Goal: Information Seeking & Learning: Learn about a topic

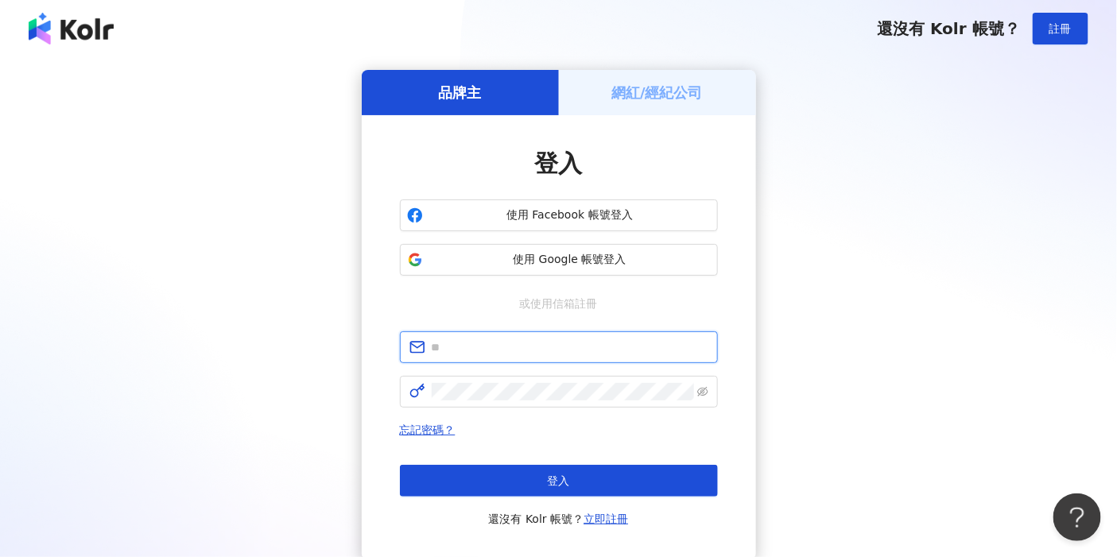
click at [482, 340] on input "text" at bounding box center [570, 347] width 277 height 17
type input "**********"
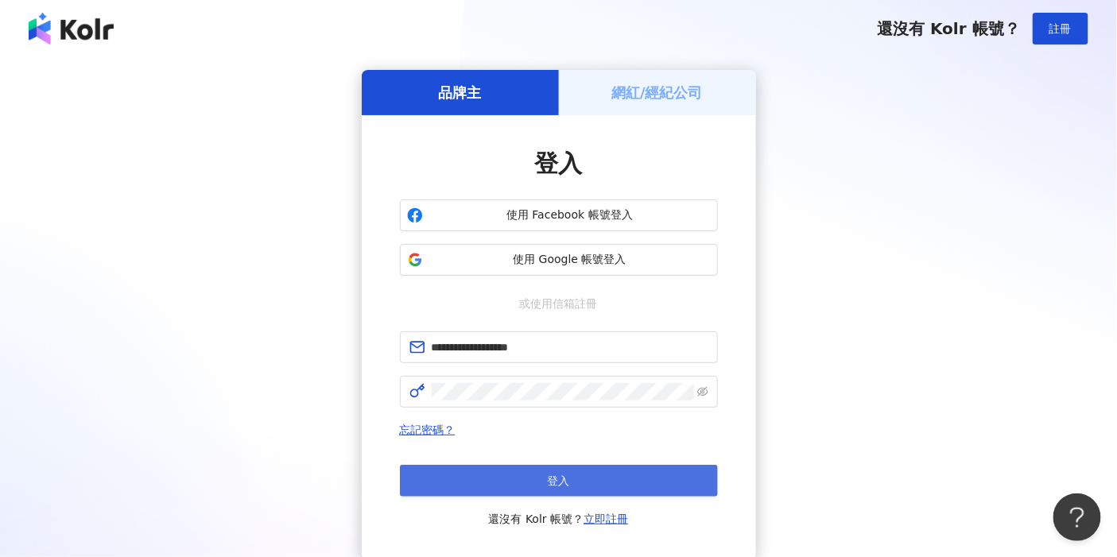
click at [494, 474] on button "登入" at bounding box center [559, 481] width 318 height 32
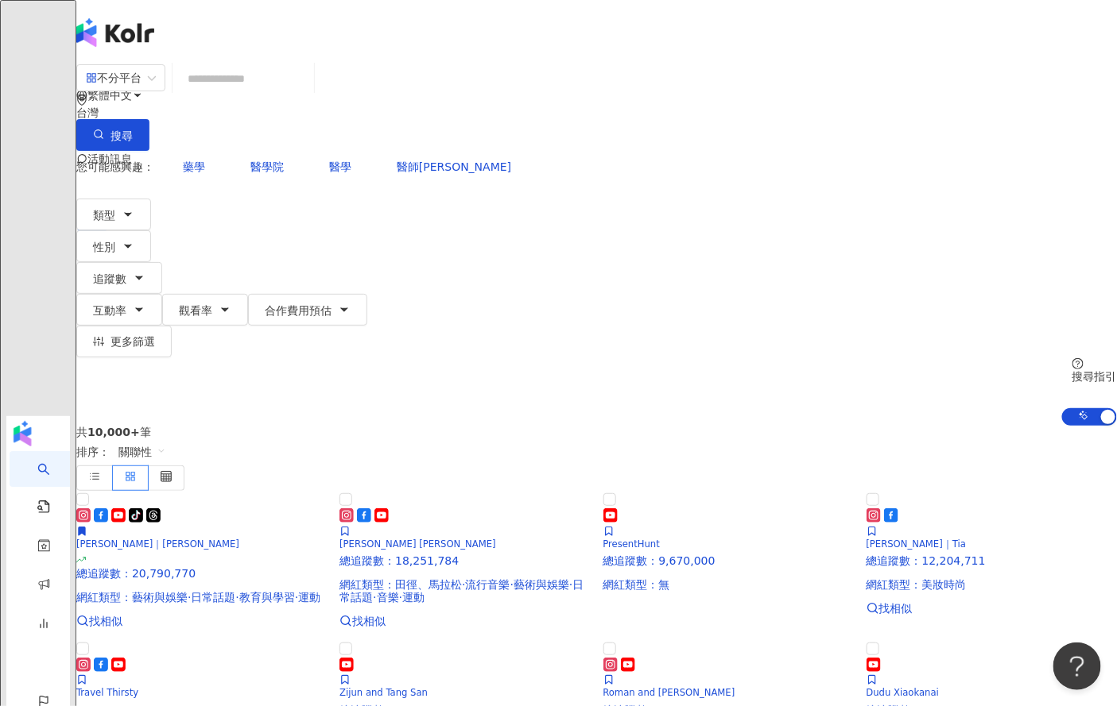
click at [946, 106] on div "台灣" at bounding box center [596, 112] width 1040 height 13
click at [91, 426] on div "共 10,000+ 筆 排序： 關聯性 tiktok-icon 吳奇軒｜Wu Hsuan 總追蹤數 ： 20,790,770 網紅類型 ： 藝術與娛樂 · 日…" at bounding box center [596, 710] width 1040 height 568
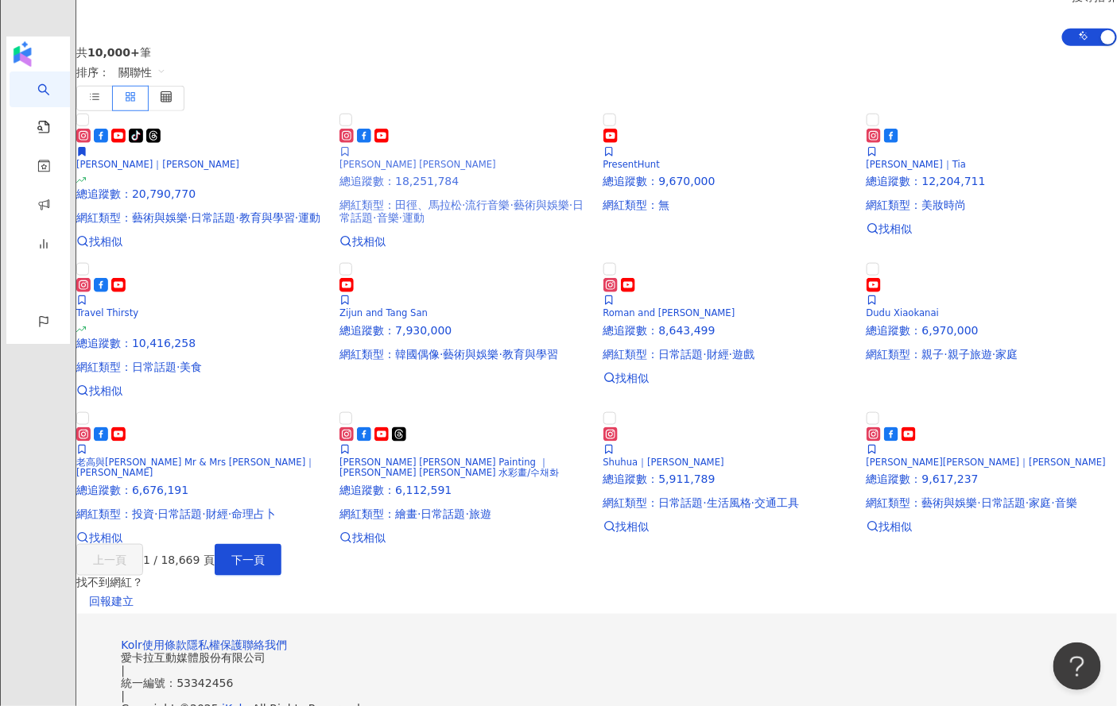
scroll to position [0, 0]
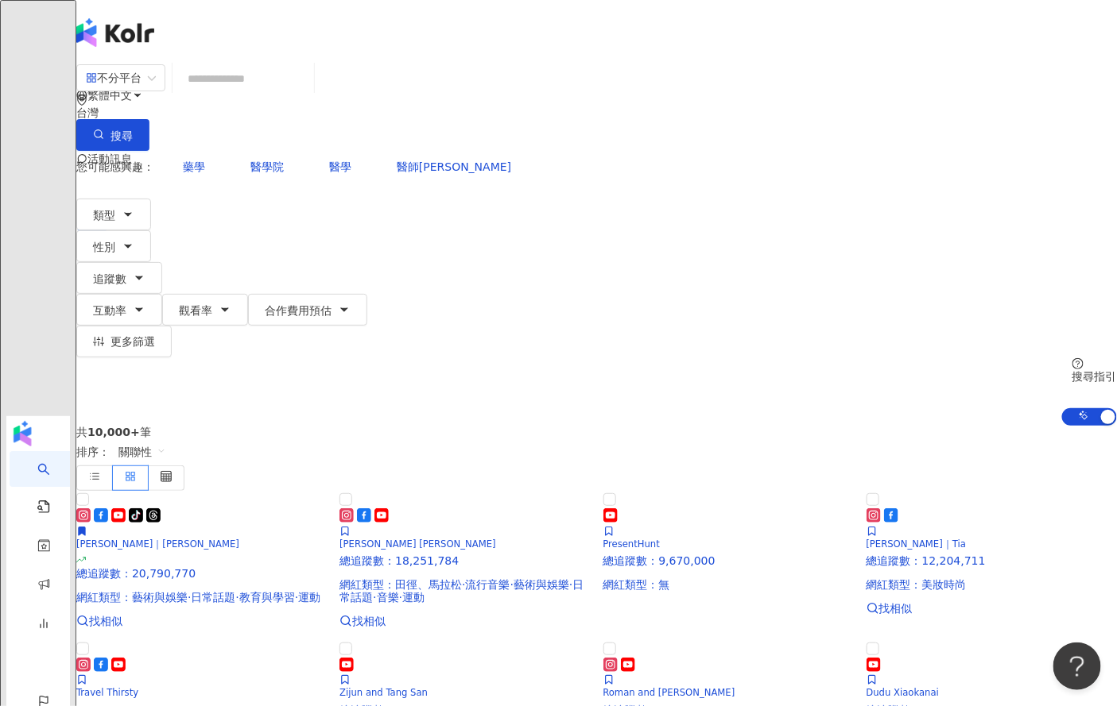
click at [284, 91] on input "search" at bounding box center [243, 79] width 129 height 30
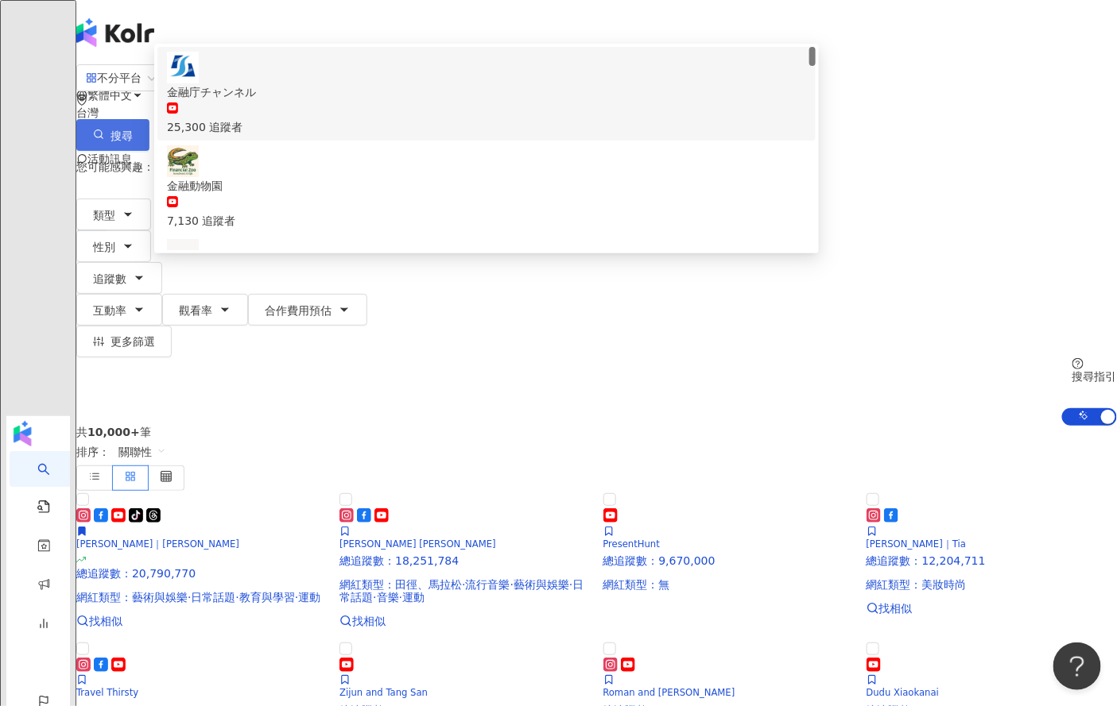
type input "**"
click at [149, 119] on button "搜尋" at bounding box center [112, 135] width 73 height 32
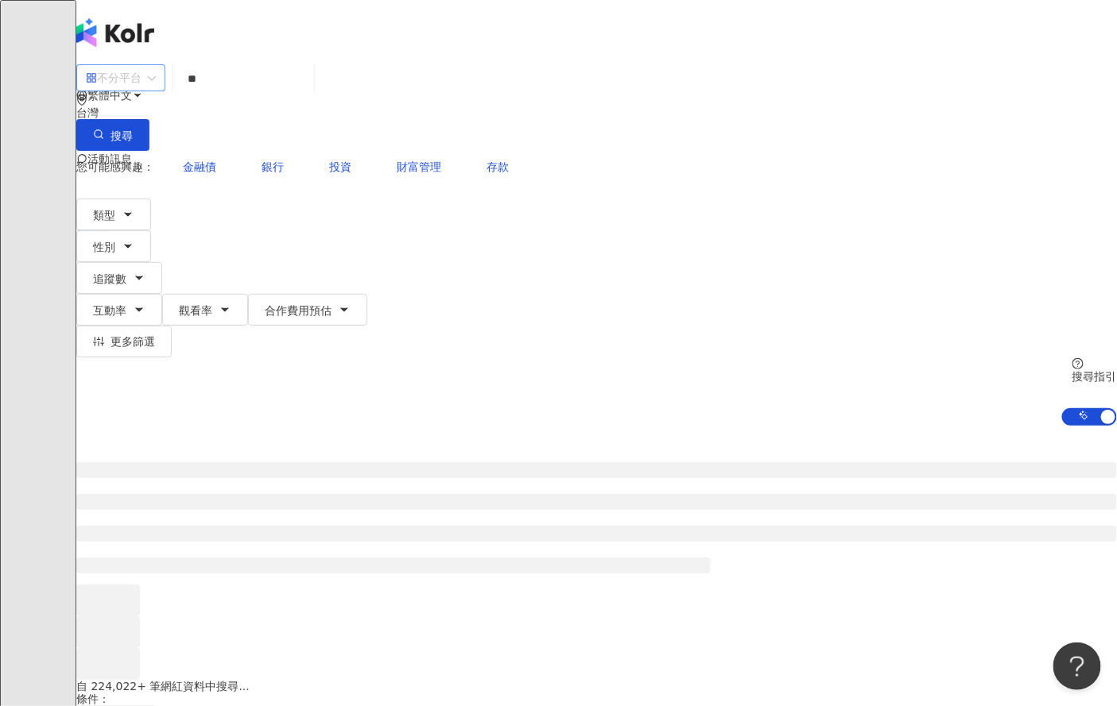
click at [141, 91] on div "不分平台" at bounding box center [114, 77] width 56 height 25
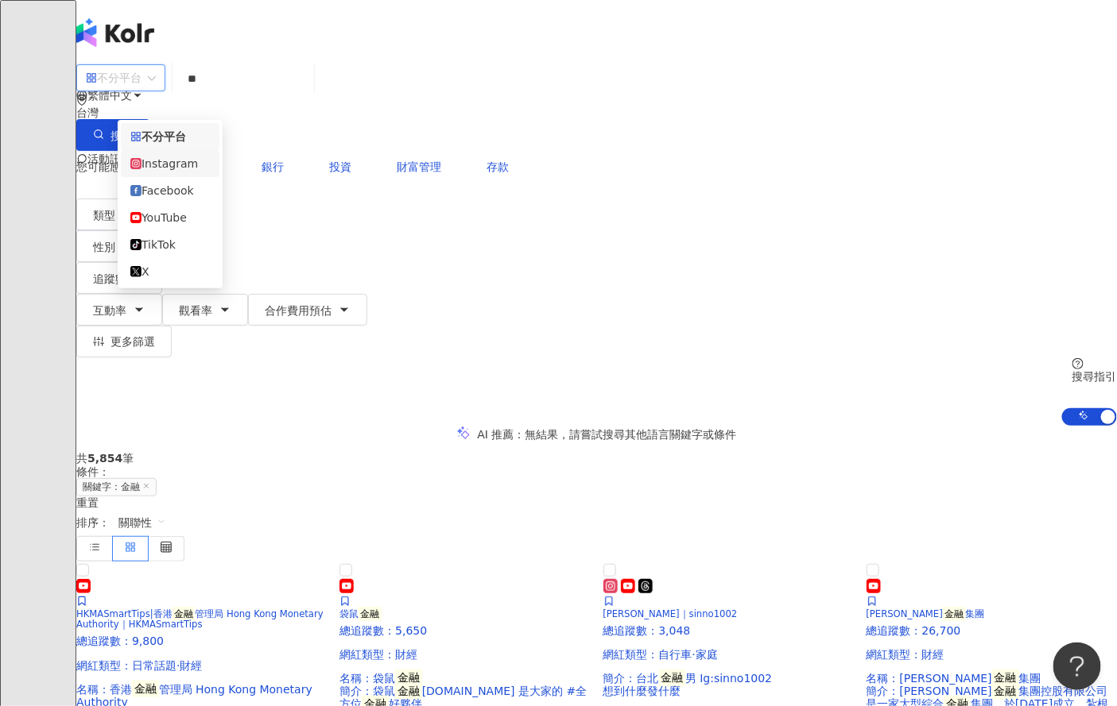
click at [346, 76] on div "不分平台 ** 台灣 搜尋 84e3cd29-aa4f-42f4-ba97-7982285da0e6 9b7c5762-829c-46b8-934e-ae98…" at bounding box center [596, 107] width 1040 height 87
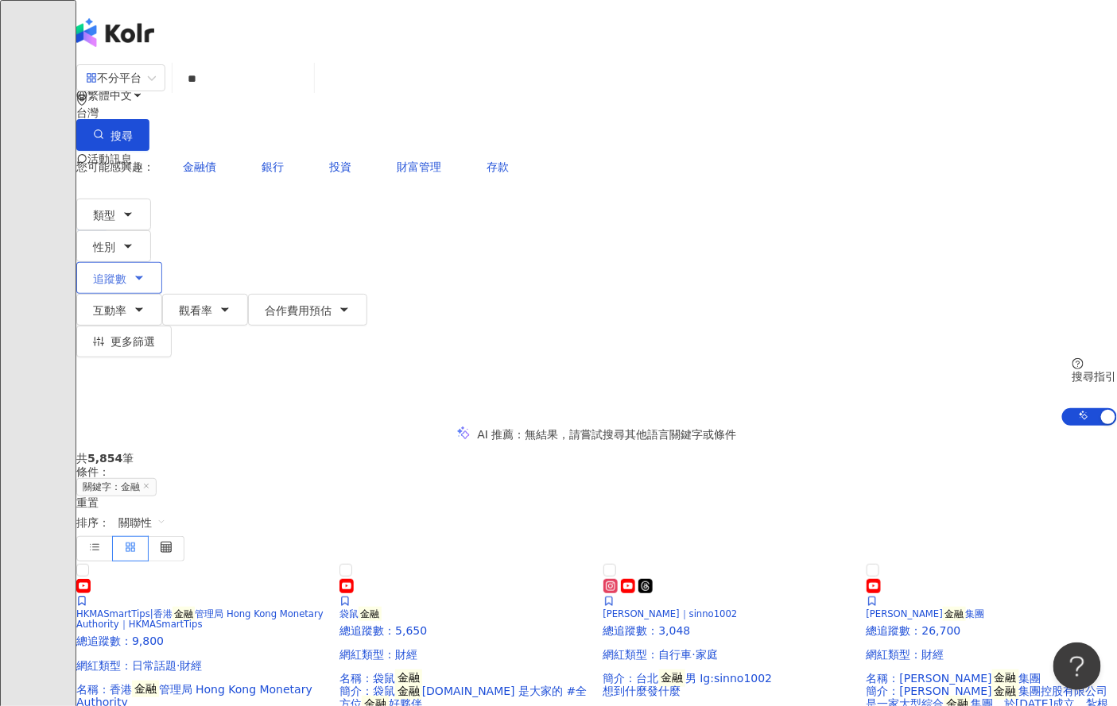
click at [126, 273] on span "追蹤數" at bounding box center [109, 279] width 33 height 13
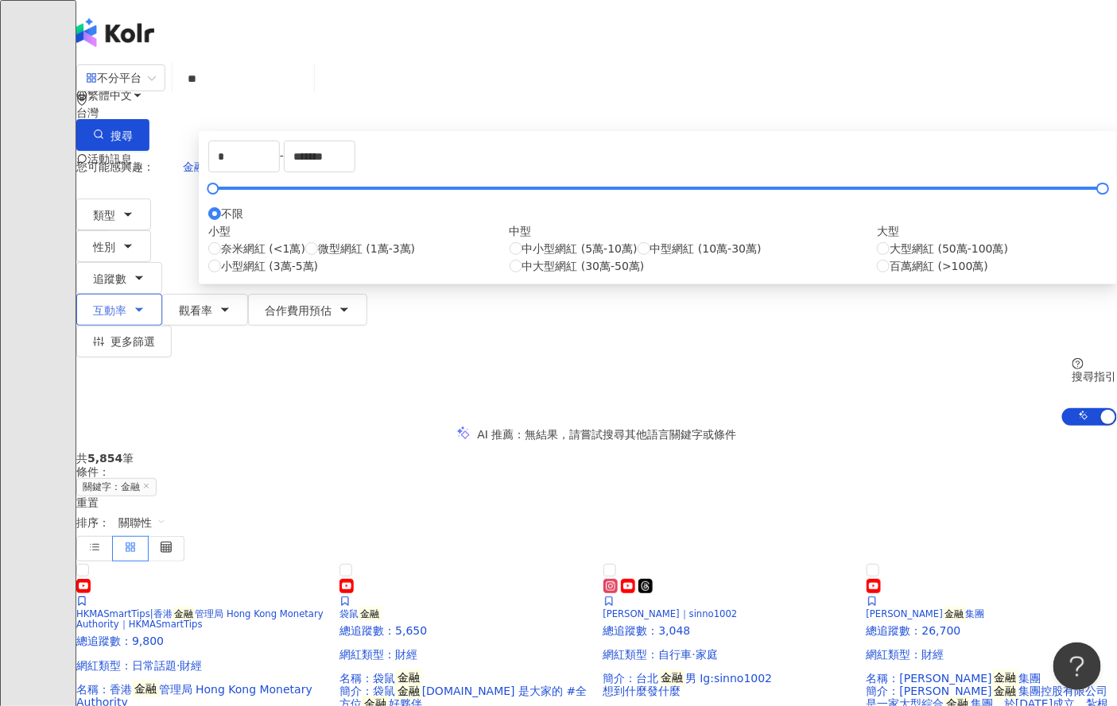
click at [126, 304] on span "互動率" at bounding box center [109, 310] width 33 height 13
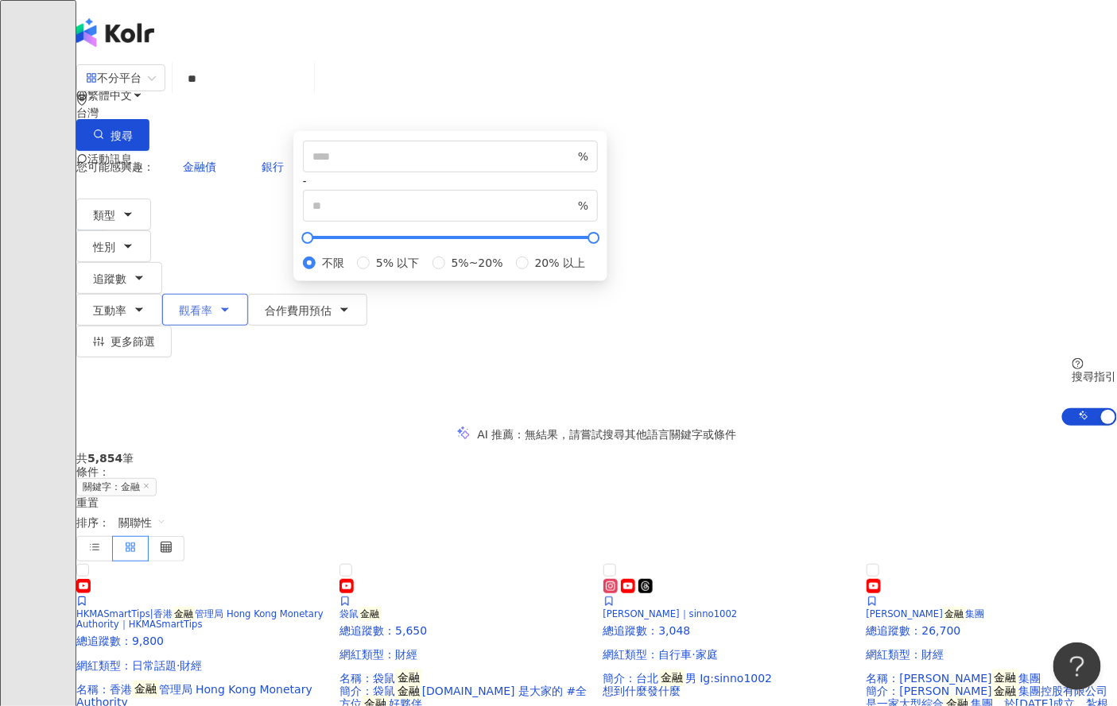
click at [212, 304] on span "觀看率" at bounding box center [195, 310] width 33 height 13
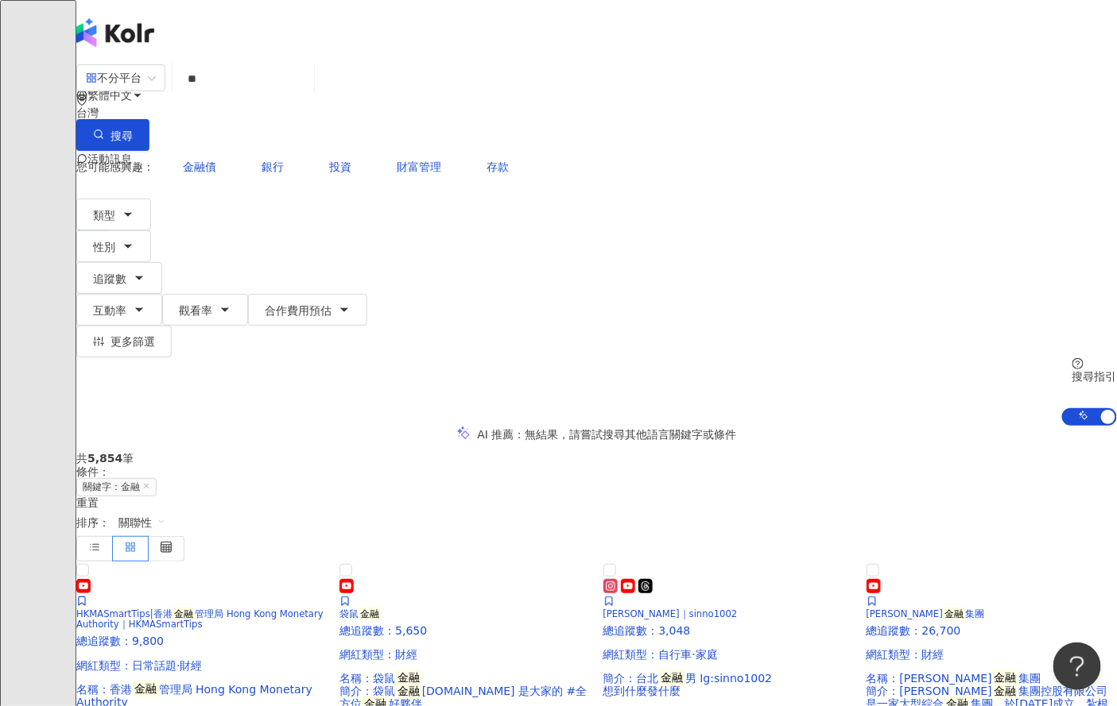
click at [342, 426] on div "AI 推薦 ： 無結果，請嘗試搜尋其他語言關鍵字或條件" at bounding box center [596, 434] width 1040 height 17
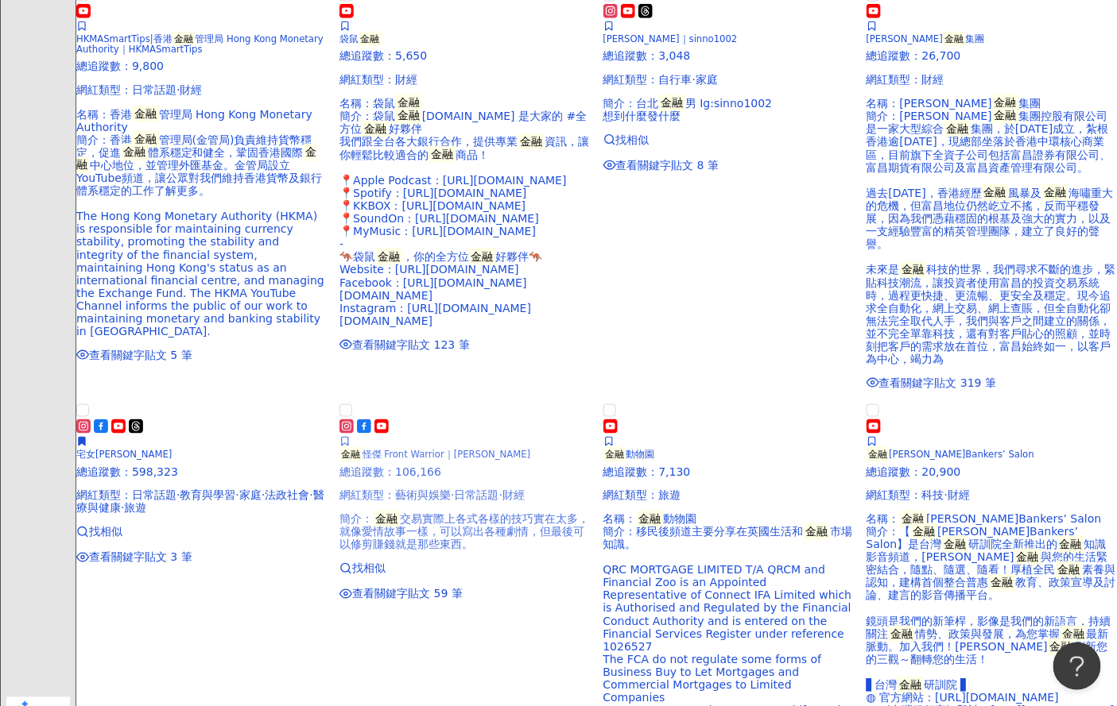
scroll to position [529, 0]
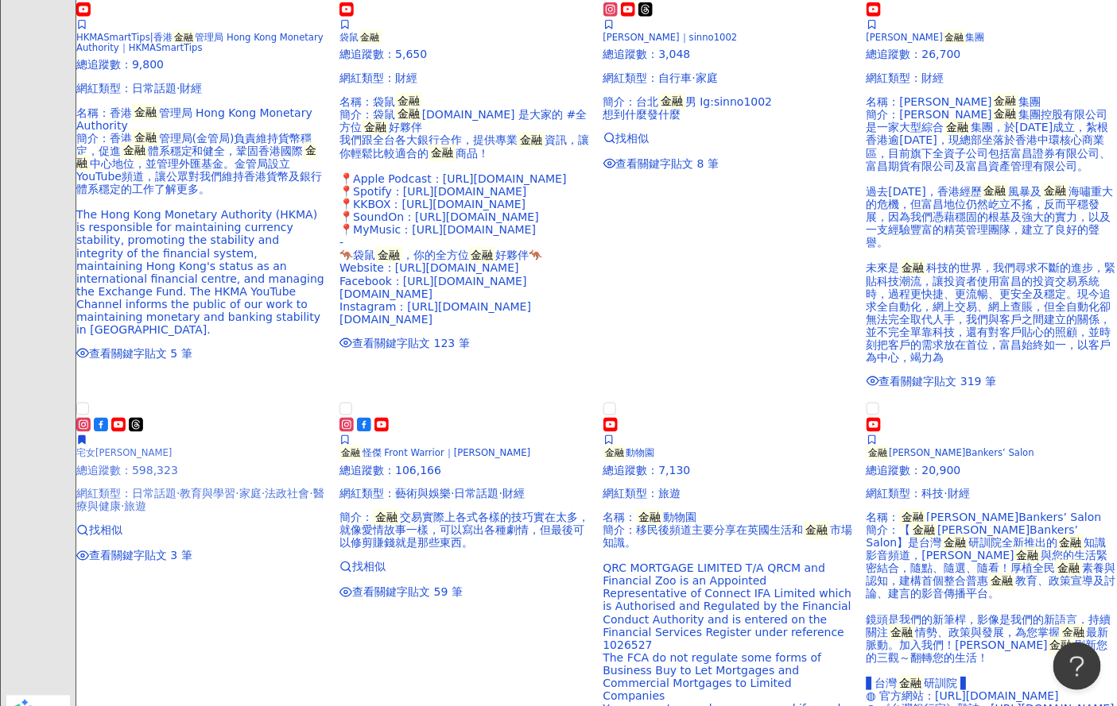
click at [223, 452] on div "宅女小紅 總追蹤數 ： 598,323 網紅類型 ： 日常話題 · 教育與學習 · 家庭 · 法政社會 · 醫療與健康 · 旅遊" at bounding box center [201, 465] width 250 height 95
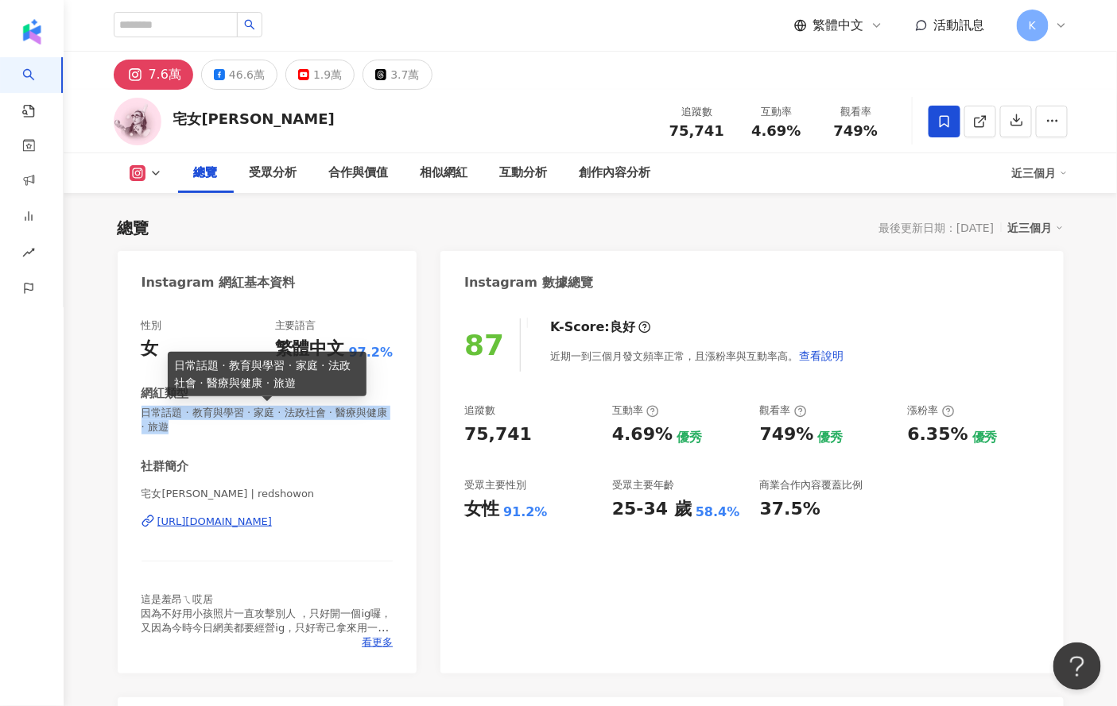
drag, startPoint x: 142, startPoint y: 417, endPoint x: 203, endPoint y: 430, distance: 61.7
click at [203, 432] on span "日常話題 · 教育與學習 · 家庭 · 法政社會 · 醫療與健康 · 旅遊" at bounding box center [267, 420] width 252 height 29
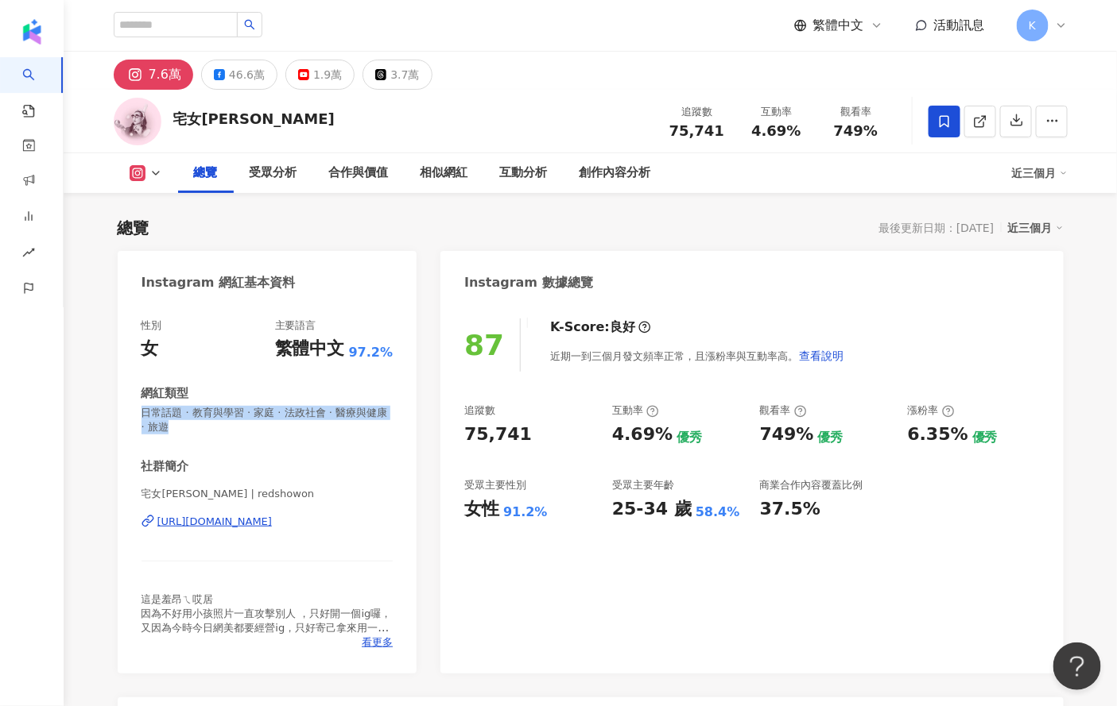
click at [332, 443] on div "性別 女 主要語言 繁體中文 97.2% 網紅類型 日常話題 · 教育與學習 · 家庭 · 法政社會 · 醫療與健康 · 旅遊 社群簡介 宅女小紅 | red…" at bounding box center [267, 484] width 252 height 331
click at [277, 175] on div "受眾分析" at bounding box center [274, 173] width 48 height 19
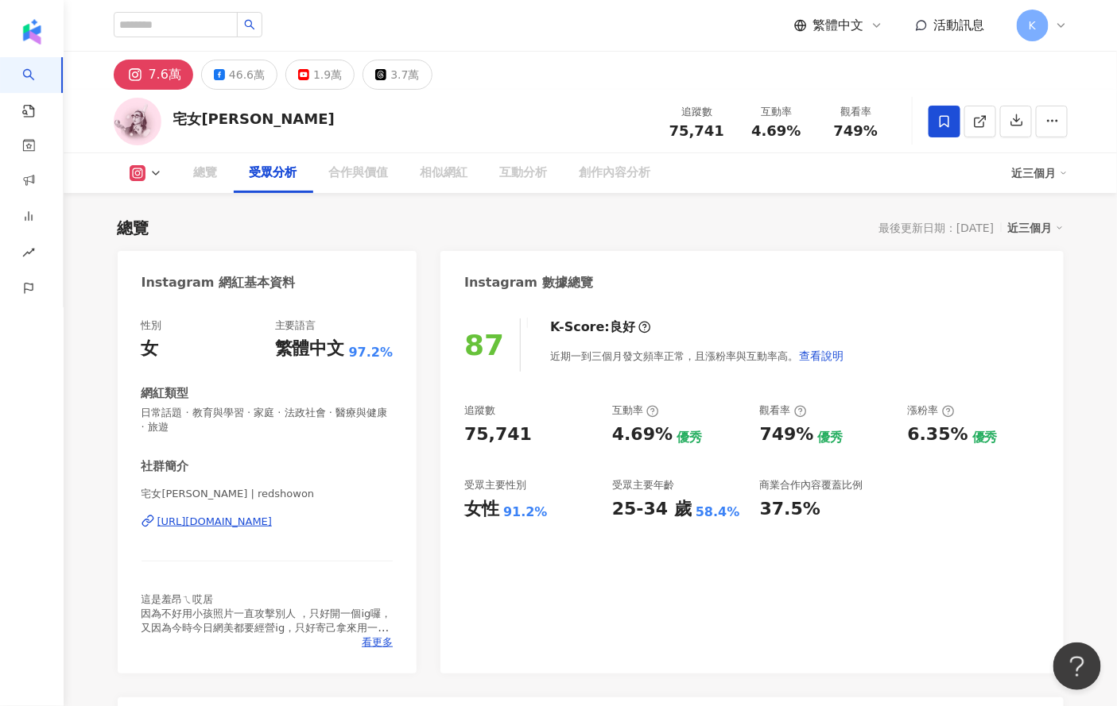
scroll to position [1372, 0]
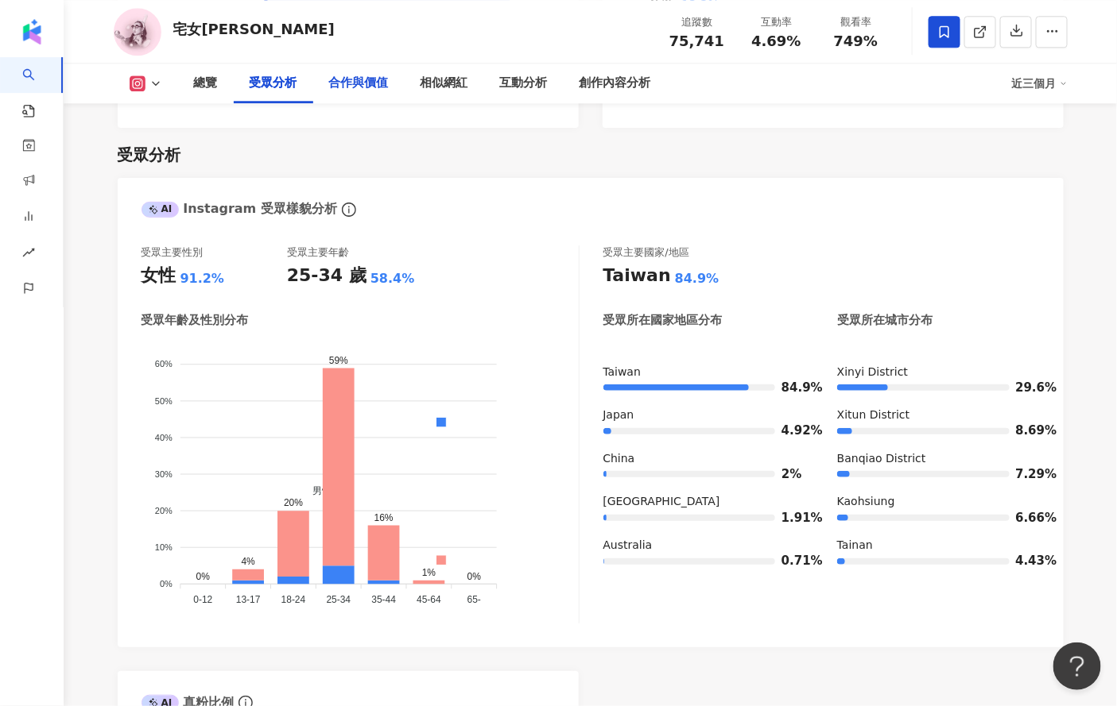
click at [343, 82] on div "合作與價值" at bounding box center [359, 83] width 60 height 19
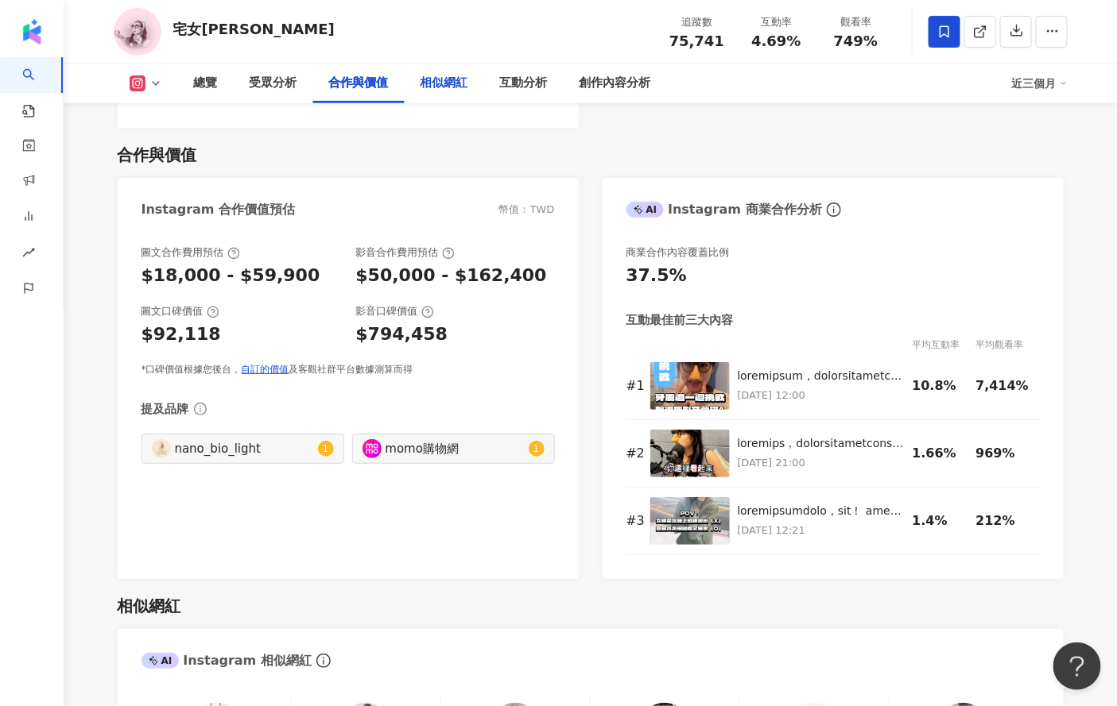
click at [440, 82] on div "相似網紅" at bounding box center [444, 83] width 48 height 19
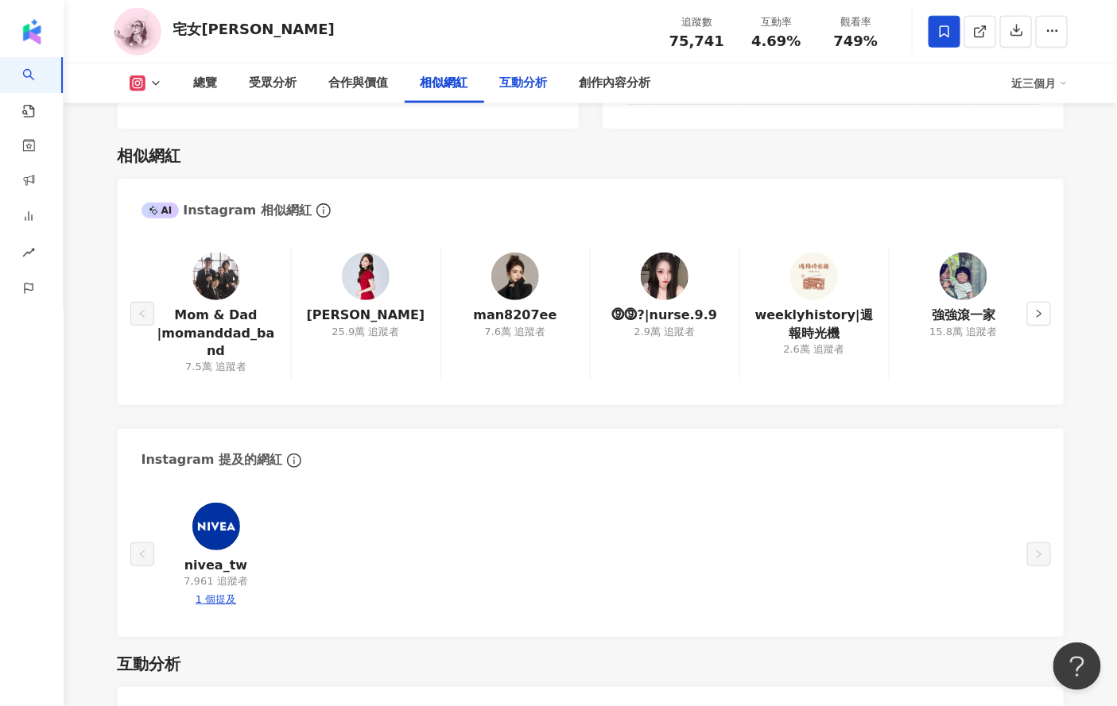
click at [515, 80] on div "互動分析" at bounding box center [524, 83] width 48 height 19
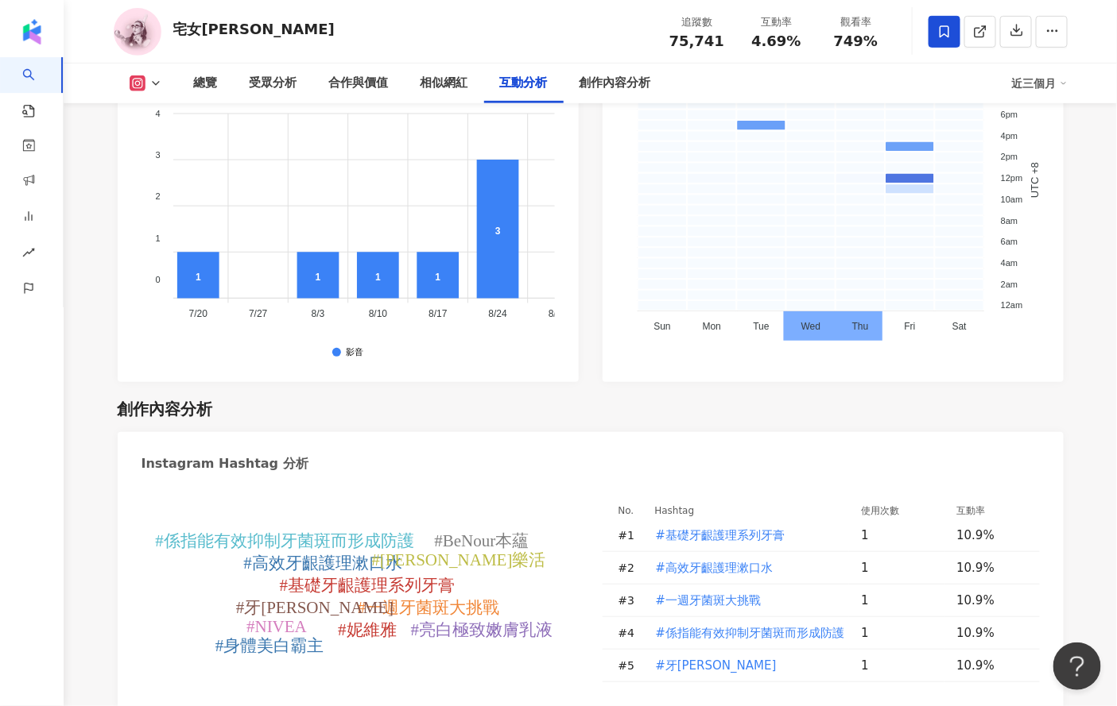
scroll to position [4176, 0]
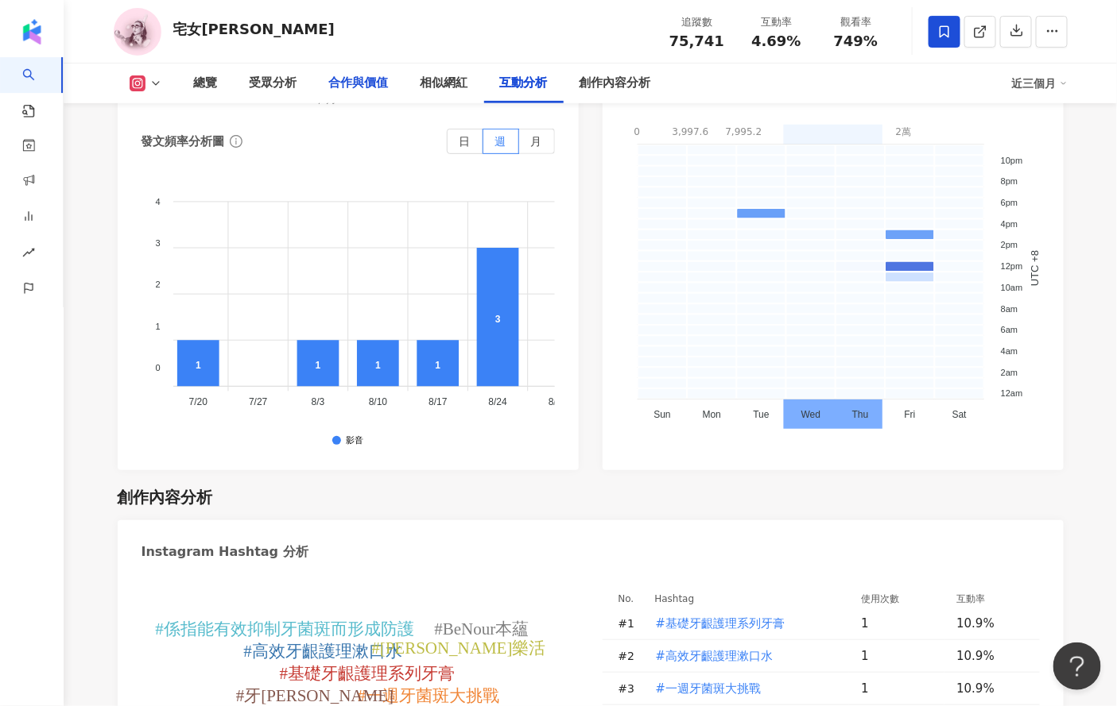
drag, startPoint x: 361, startPoint y: 88, endPoint x: 331, endPoint y: 87, distance: 29.4
click at [360, 88] on div "合作與價值" at bounding box center [359, 83] width 60 height 19
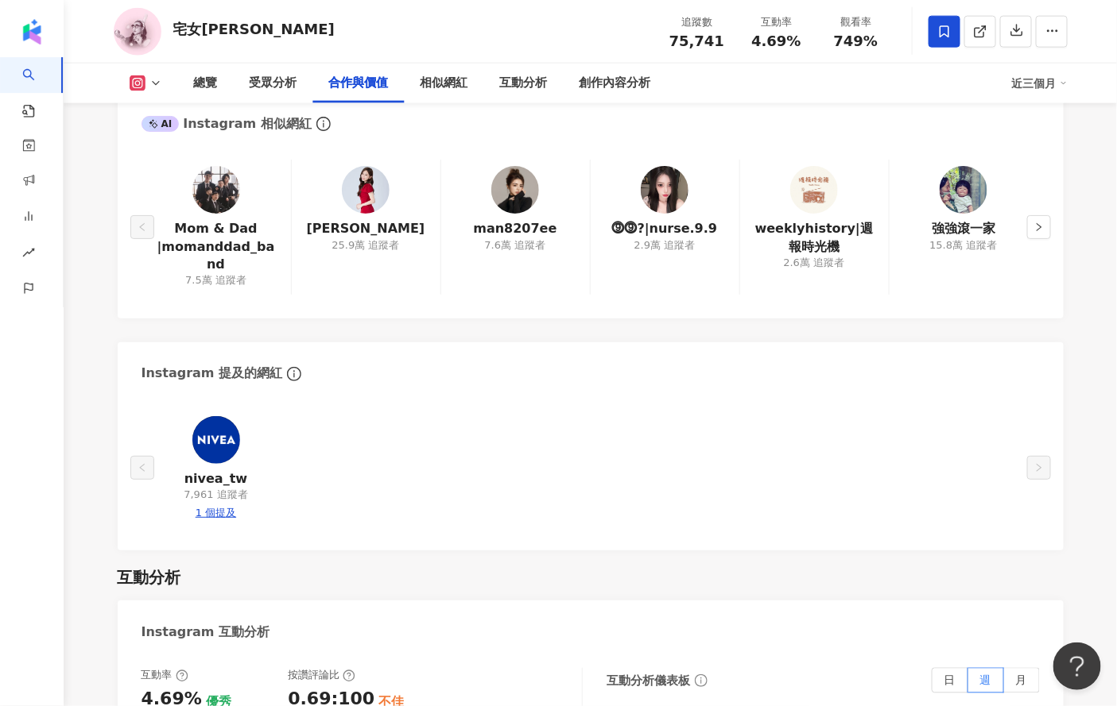
scroll to position [2520, 0]
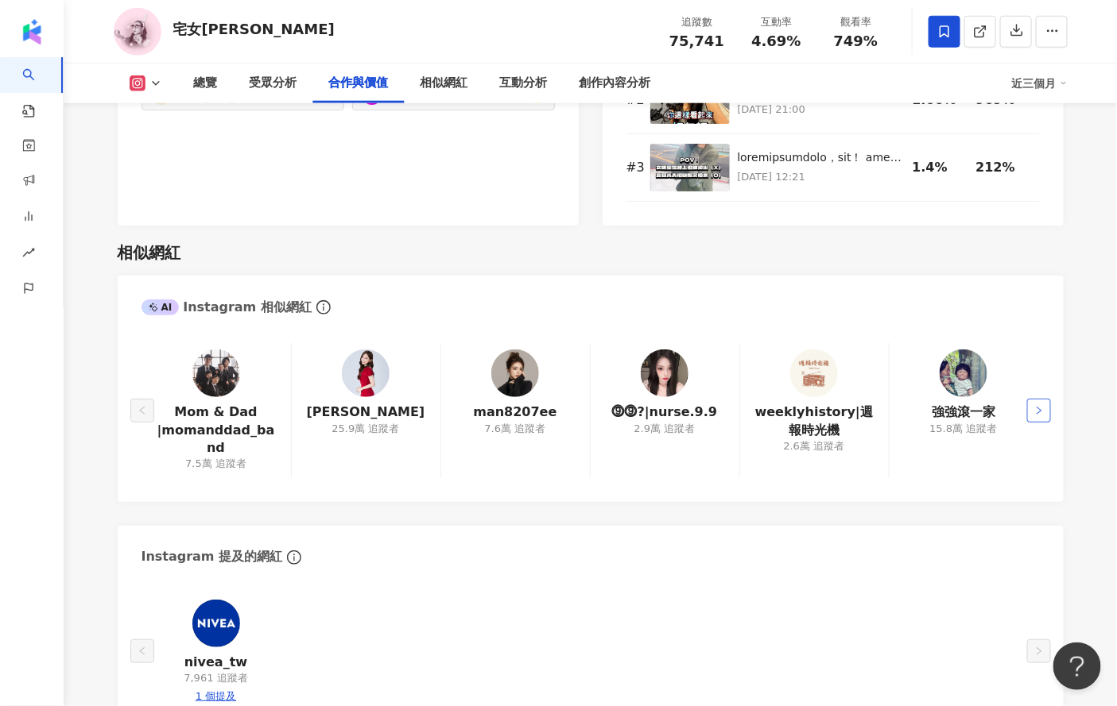
click at [1034, 406] on icon "right" at bounding box center [1039, 411] width 10 height 10
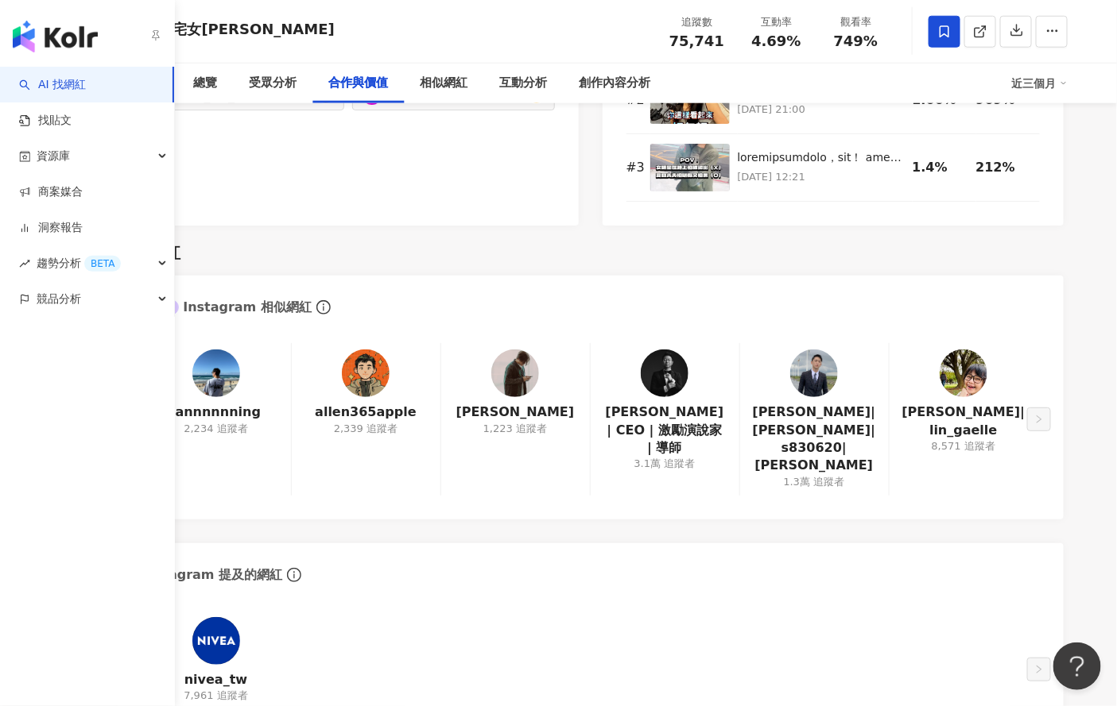
click at [56, 80] on link "AI 找網紅" at bounding box center [52, 85] width 67 height 16
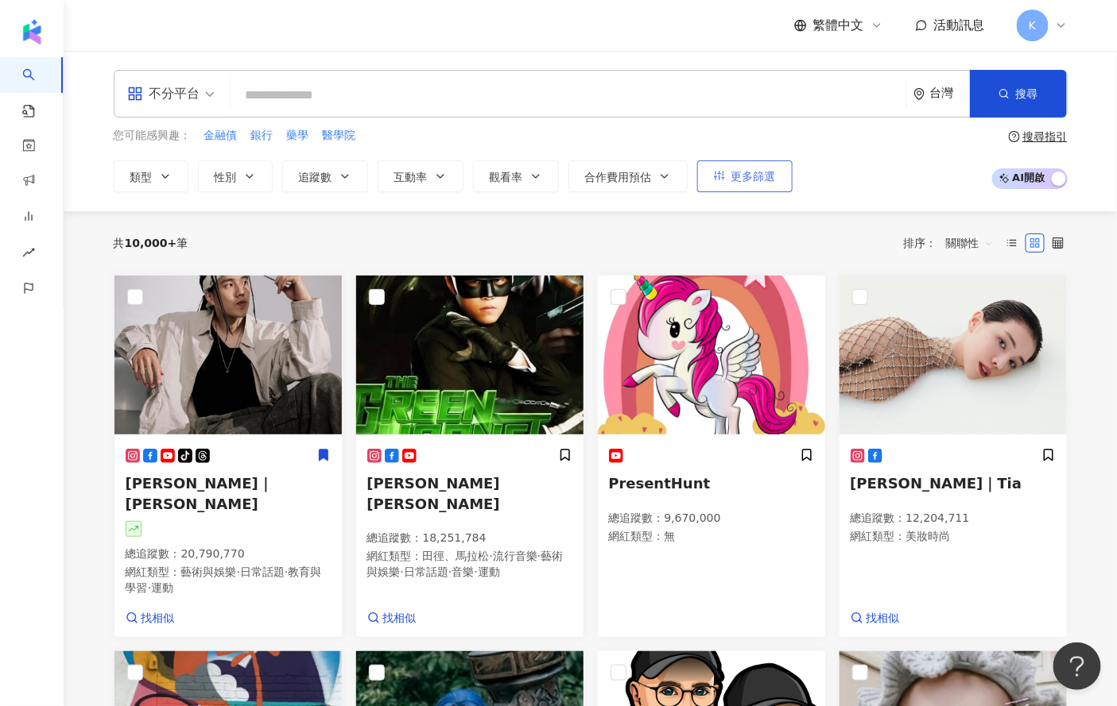
click at [748, 170] on span "更多篩選" at bounding box center [753, 176] width 45 height 13
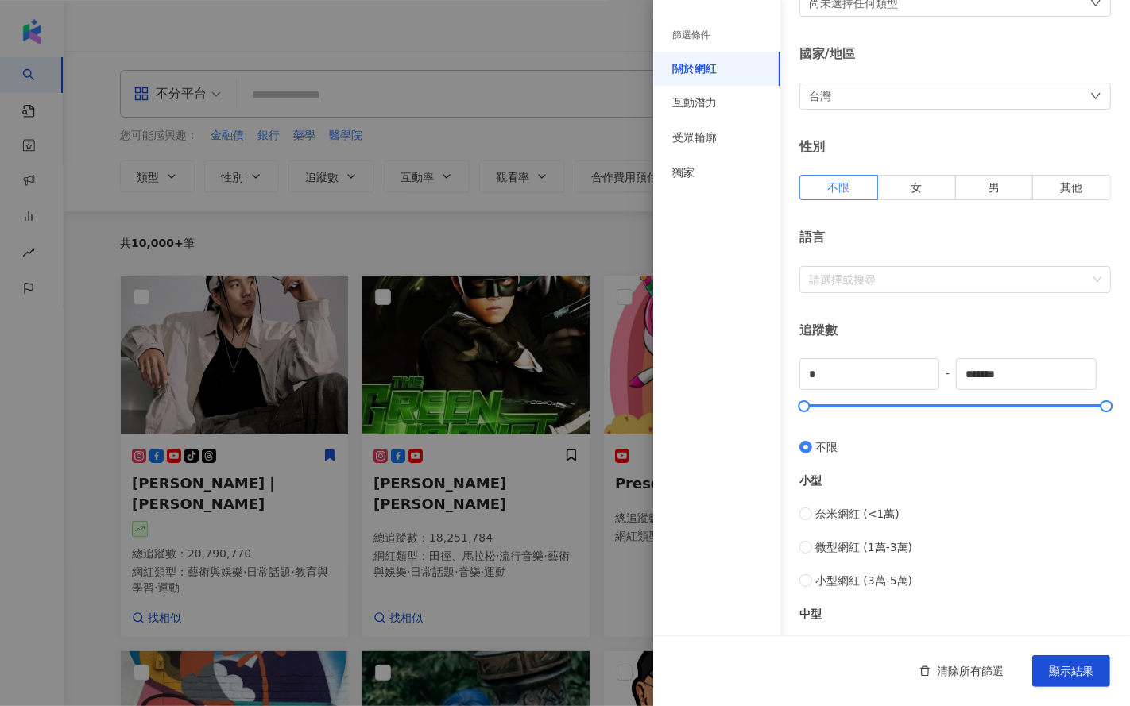
scroll to position [490, 0]
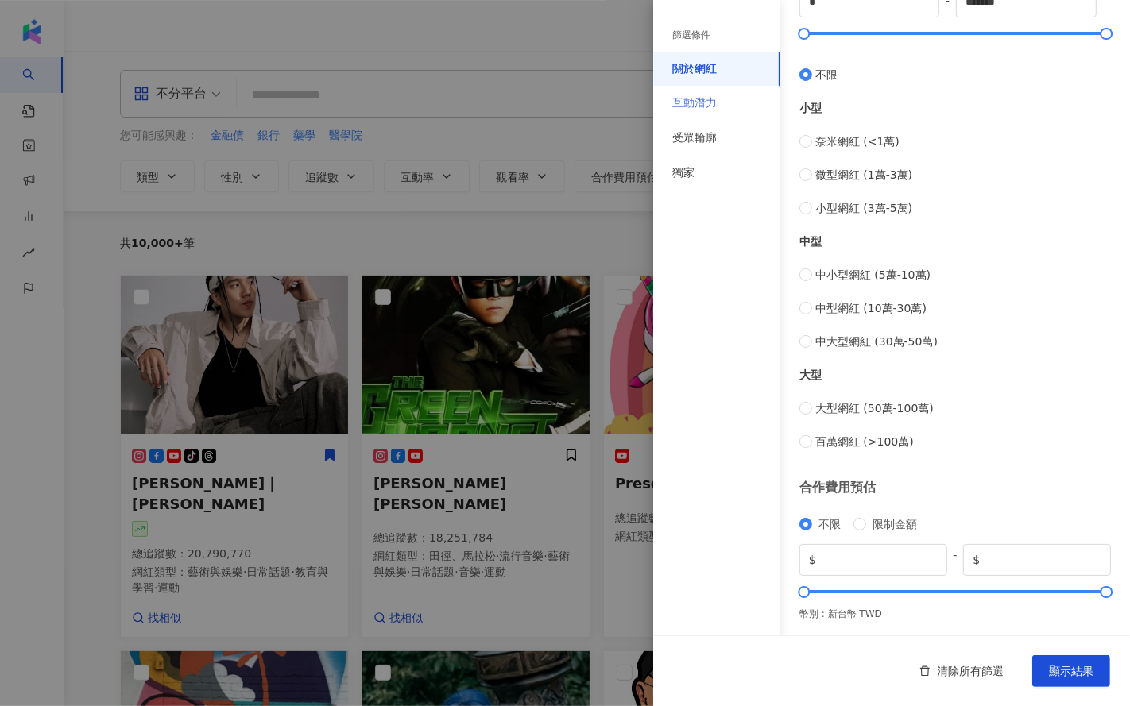
click at [729, 104] on div "互動潛力" at bounding box center [716, 103] width 127 height 35
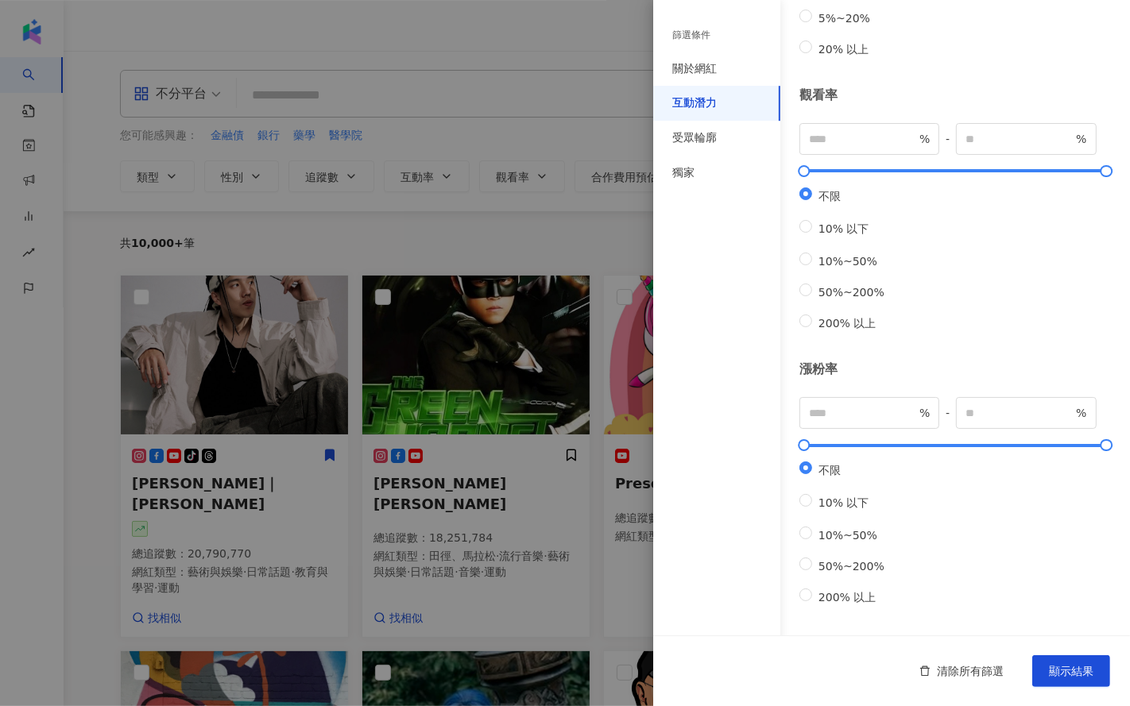
scroll to position [356, 0]
click at [730, 142] on div "受眾輪廓" at bounding box center [716, 138] width 127 height 35
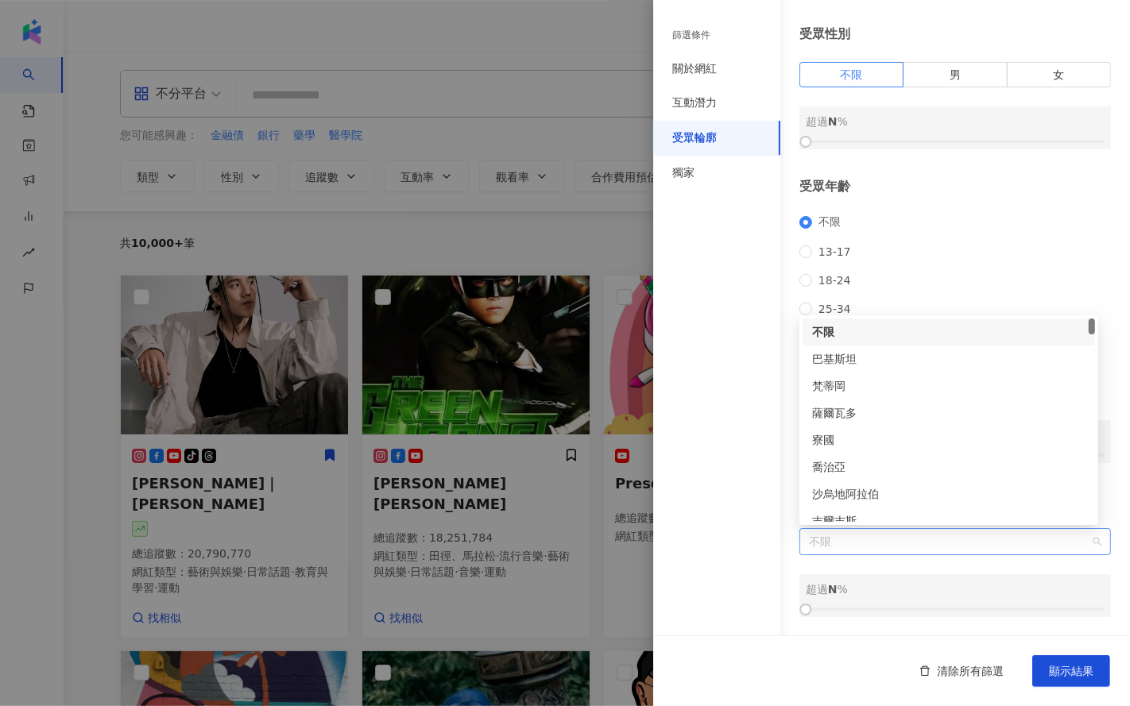
click at [852, 546] on span "不限" at bounding box center [955, 541] width 292 height 25
drag, startPoint x: 761, startPoint y: 275, endPoint x: 743, endPoint y: 201, distance: 76.1
click at [763, 276] on div "篩選條件 關於網紅 互動潛力 受眾輪廓 獨家" at bounding box center [716, 362] width 127 height 687
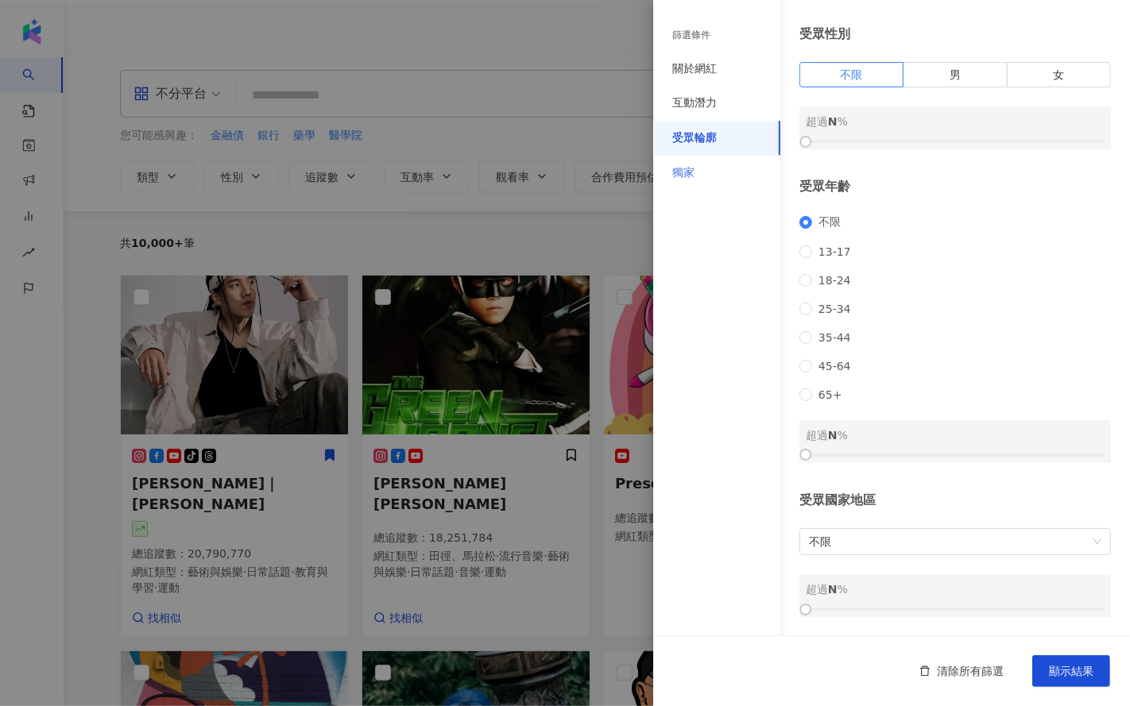
click at [705, 171] on div "獨家" at bounding box center [716, 173] width 127 height 35
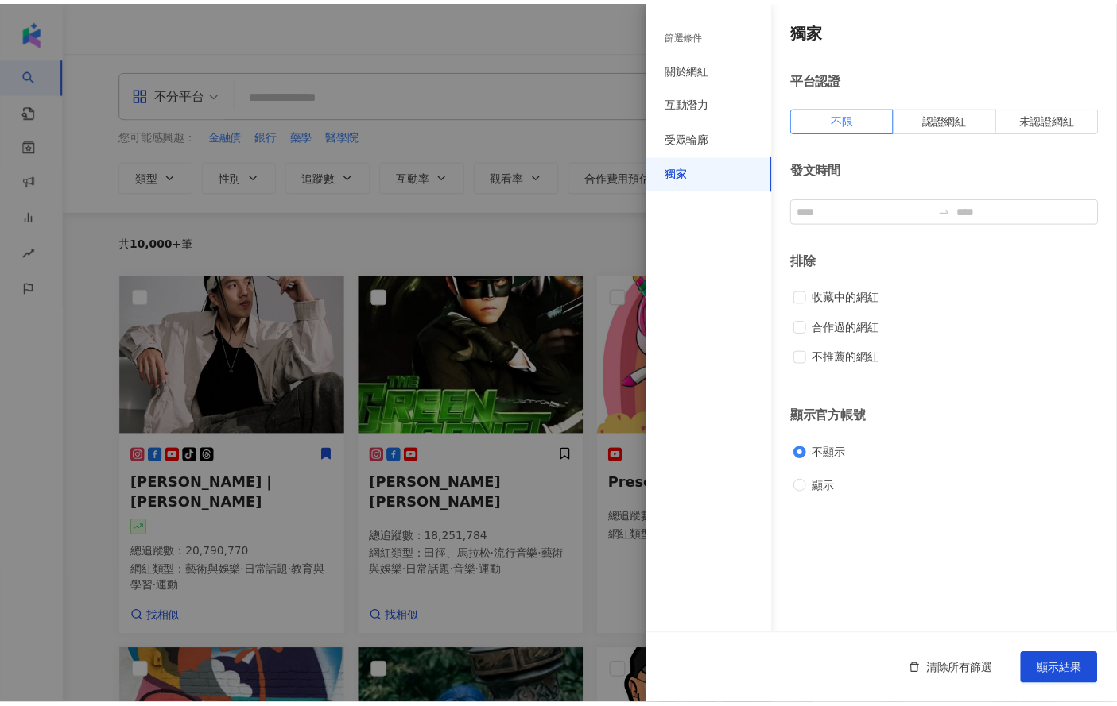
scroll to position [0, 0]
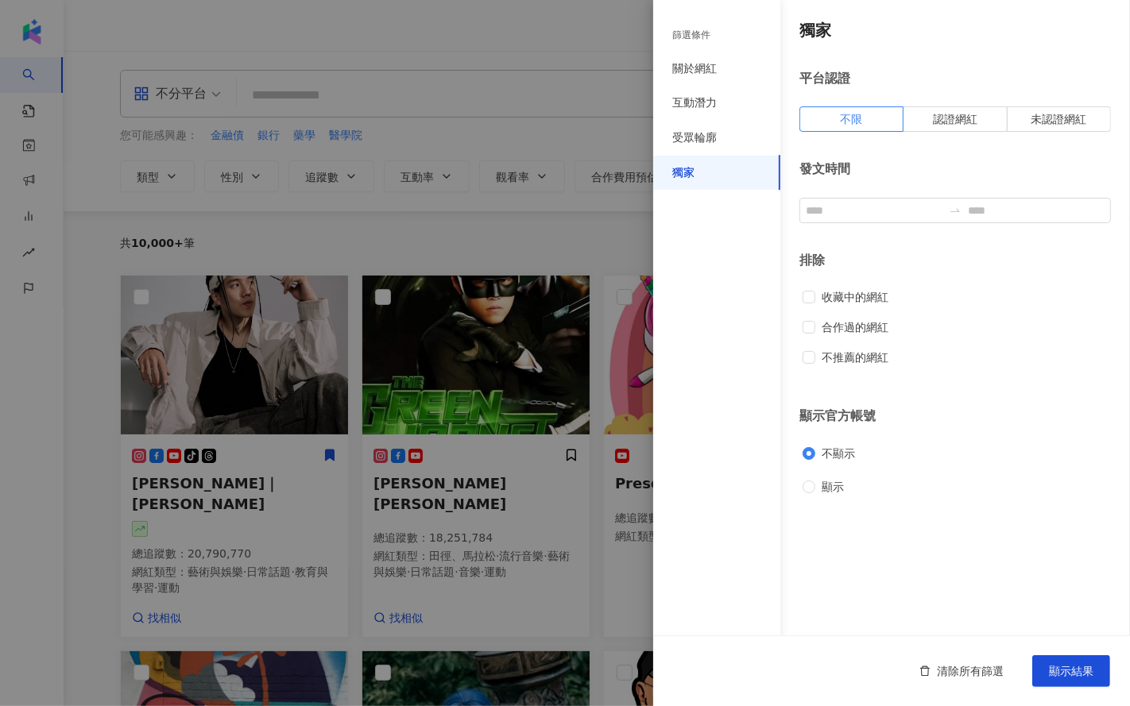
click at [284, 27] on div at bounding box center [565, 353] width 1130 height 706
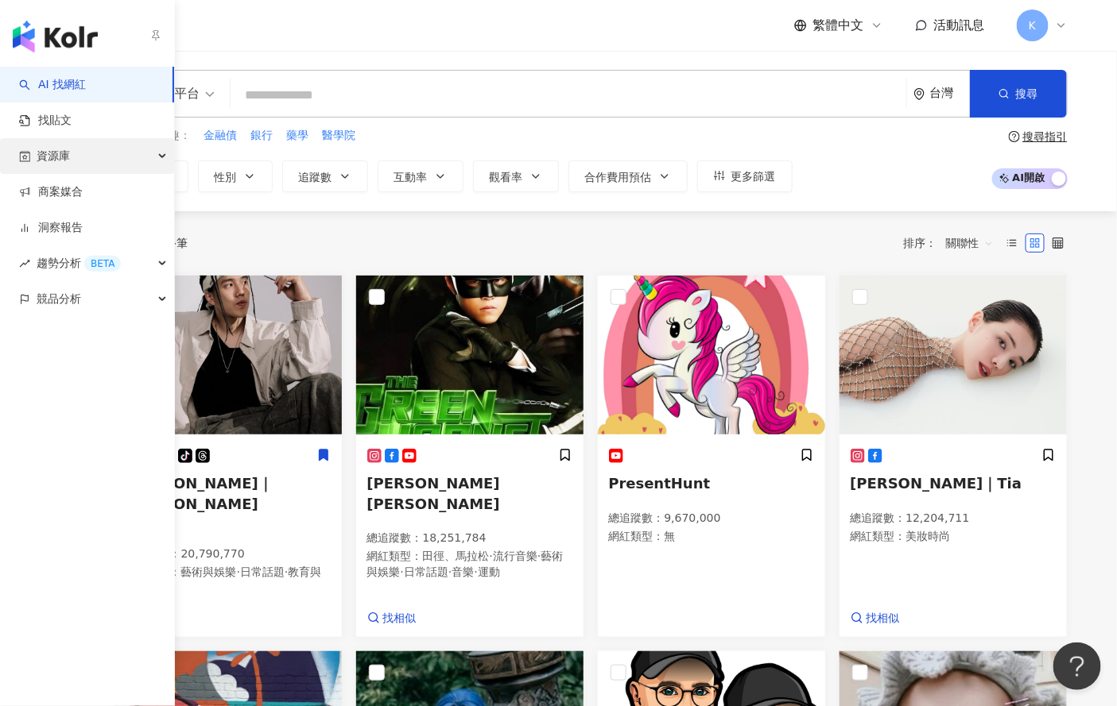
click at [79, 150] on div "資源庫" at bounding box center [87, 156] width 174 height 36
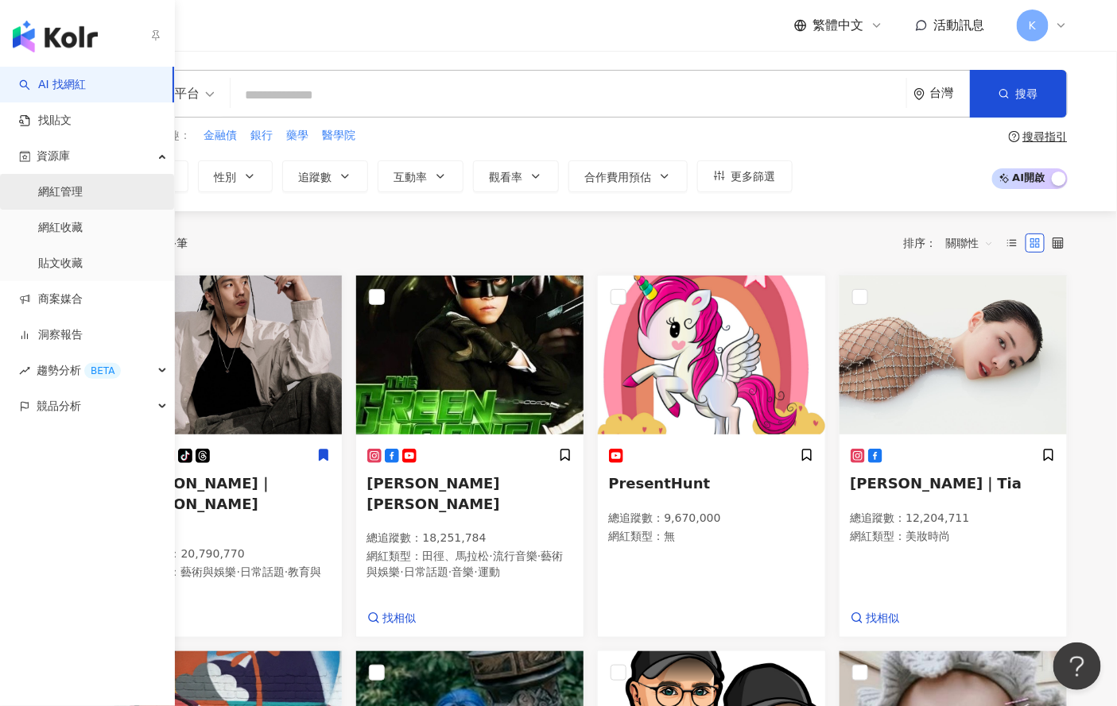
click at [48, 195] on link "網紅管理" at bounding box center [60, 192] width 45 height 16
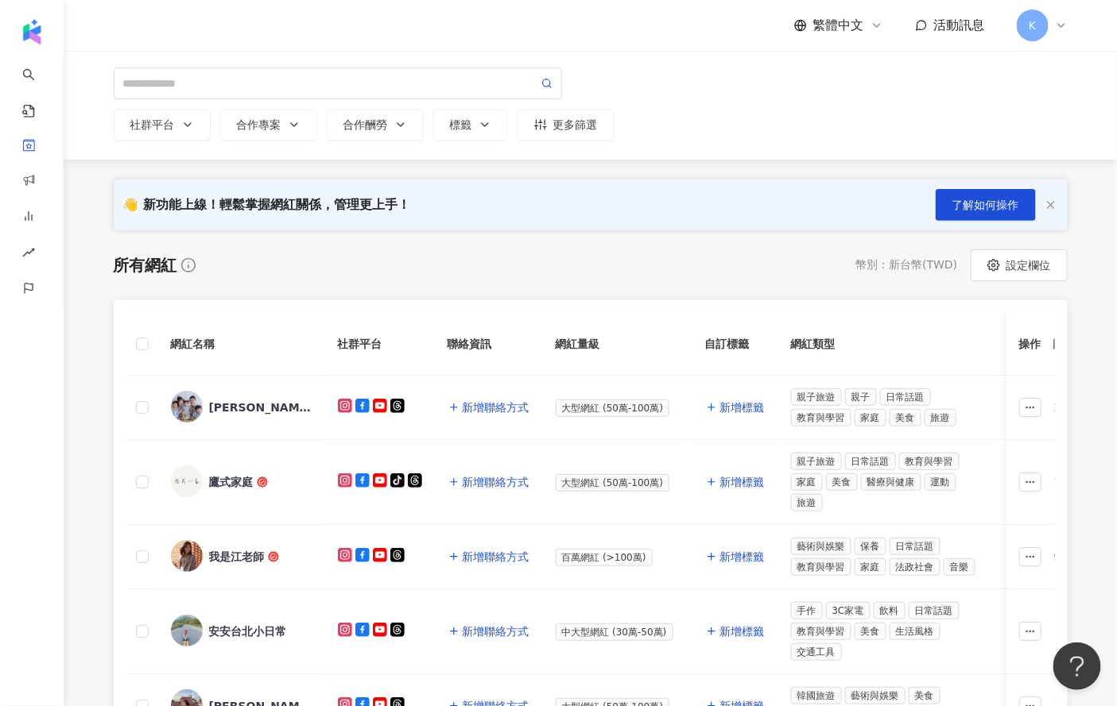
scroll to position [37, 0]
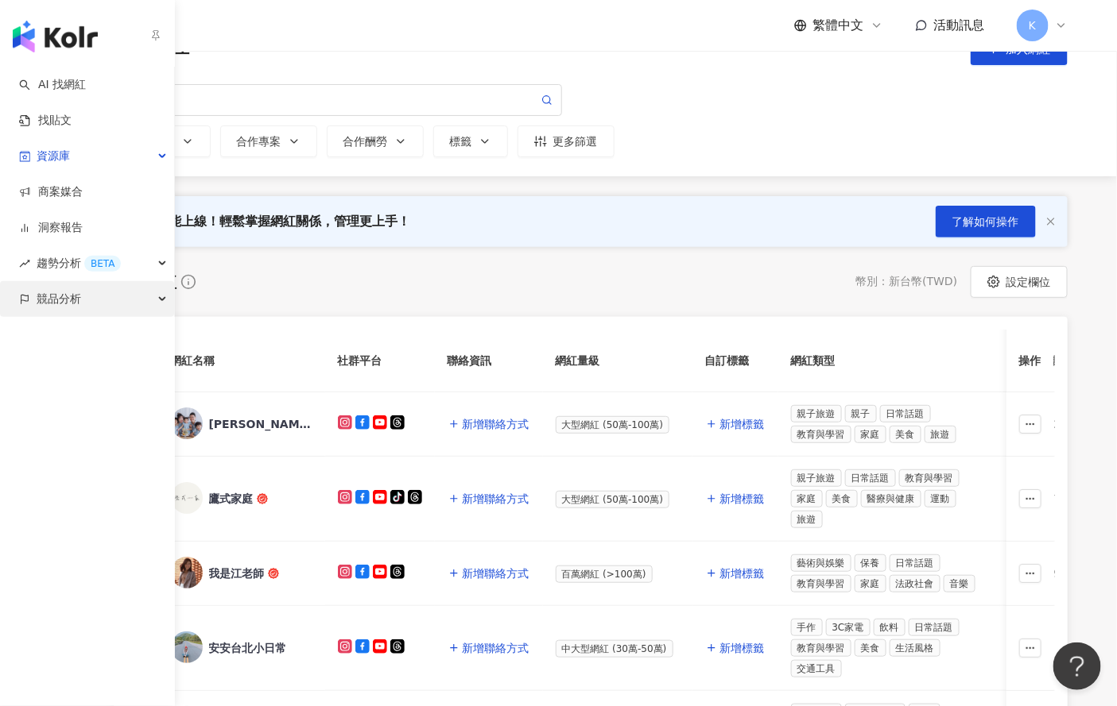
click at [57, 296] on span "競品分析" at bounding box center [59, 299] width 45 height 36
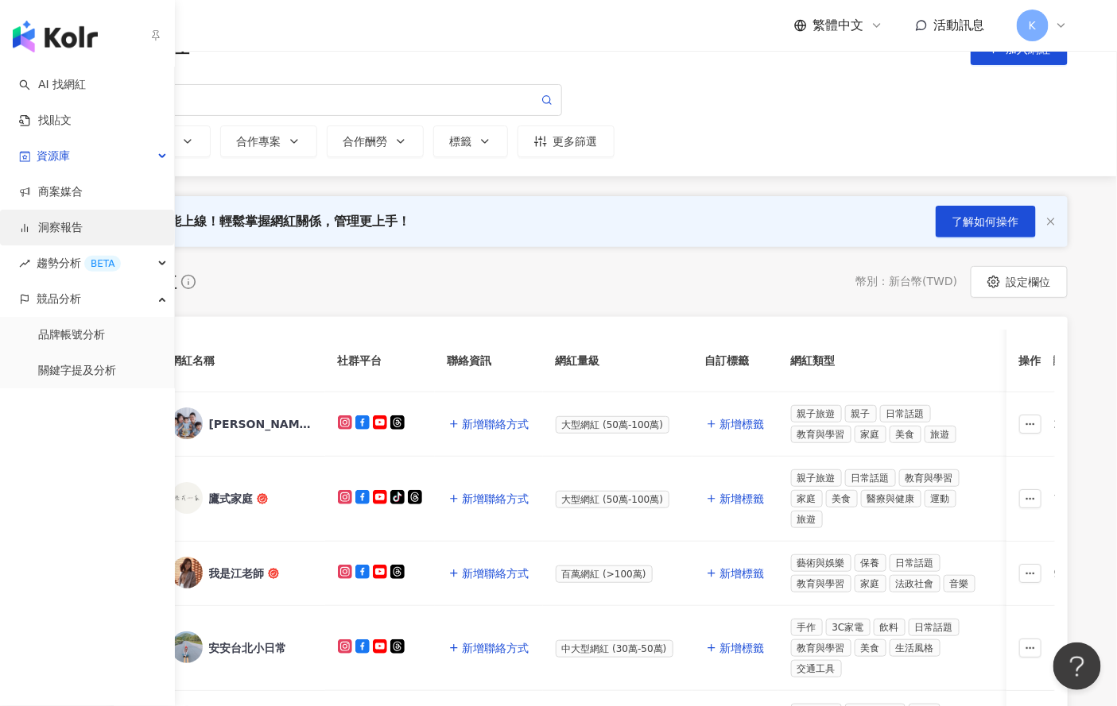
click at [70, 229] on link "洞察報告" at bounding box center [51, 228] width 64 height 16
